Goal: Submit feedback/report problem

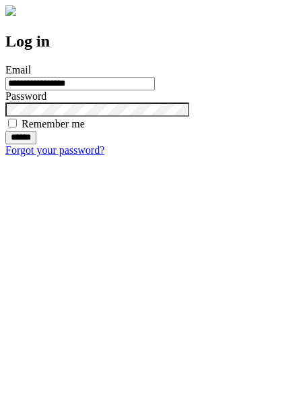
click at [36, 144] on input "******" at bounding box center [20, 137] width 31 height 13
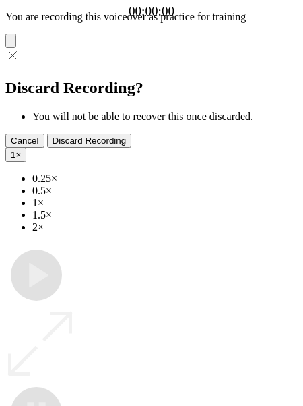
type input "**********"
